Goal: Task Accomplishment & Management: Complete application form

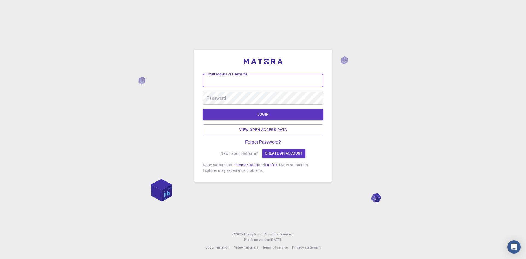
click at [269, 80] on input "Email address or Username" at bounding box center [263, 80] width 121 height 13
type input "[EMAIL_ADDRESS][DOMAIN_NAME]"
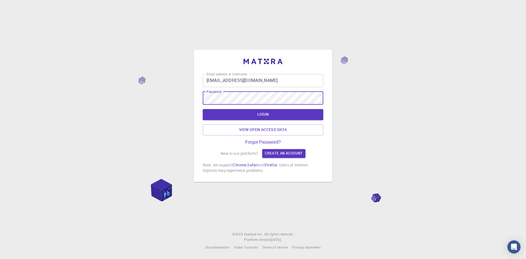
click at [203, 109] on button "LOGIN" at bounding box center [263, 114] width 121 height 11
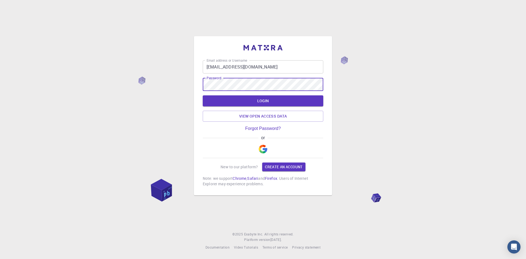
click at [203, 95] on button "LOGIN" at bounding box center [263, 100] width 121 height 11
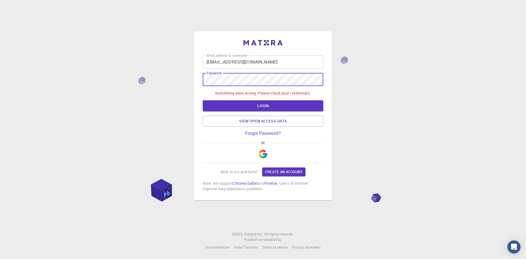
click at [264, 151] on img "button" at bounding box center [263, 154] width 9 height 9
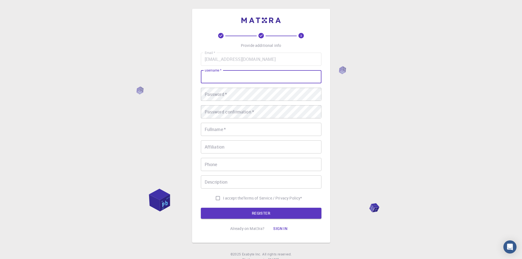
click at [285, 77] on input "username   *" at bounding box center [261, 76] width 121 height 13
